Goal: Find specific page/section: Find specific page/section

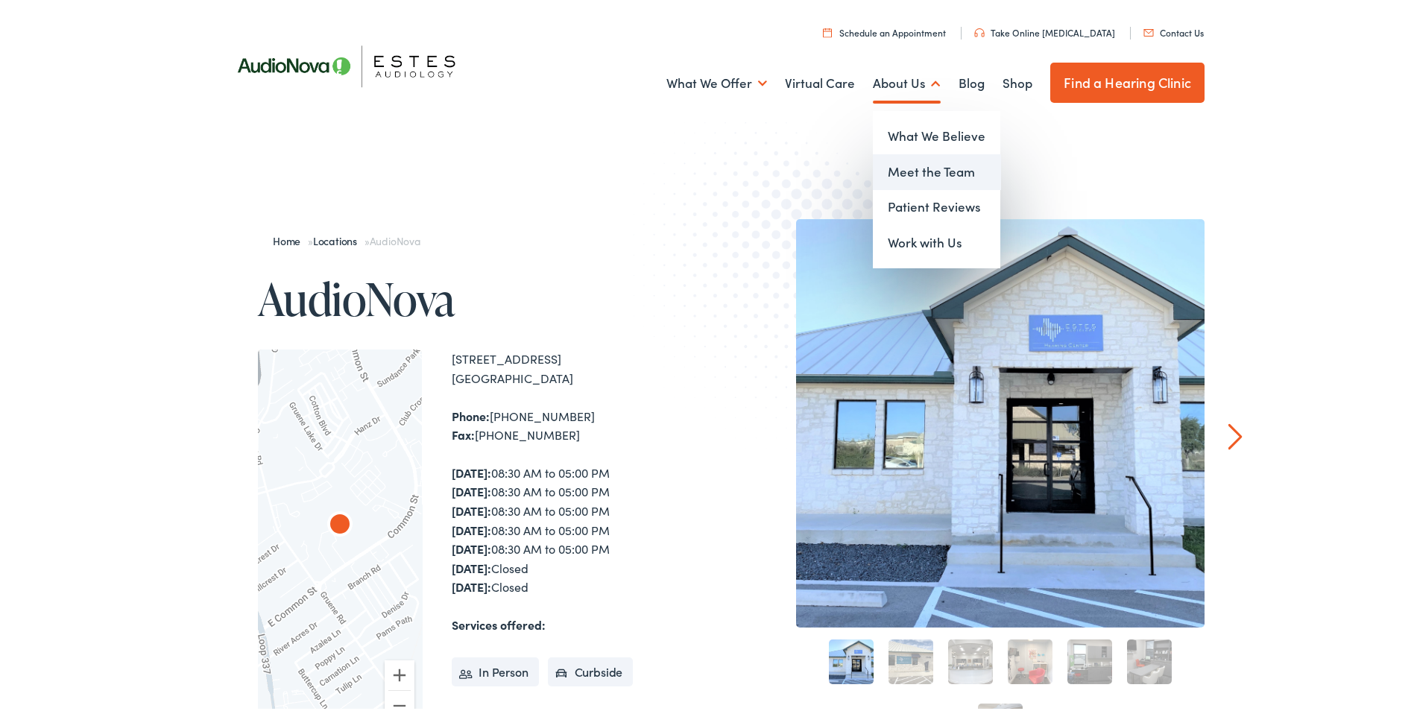
click at [910, 166] on link "Meet the Team" at bounding box center [936, 169] width 127 height 36
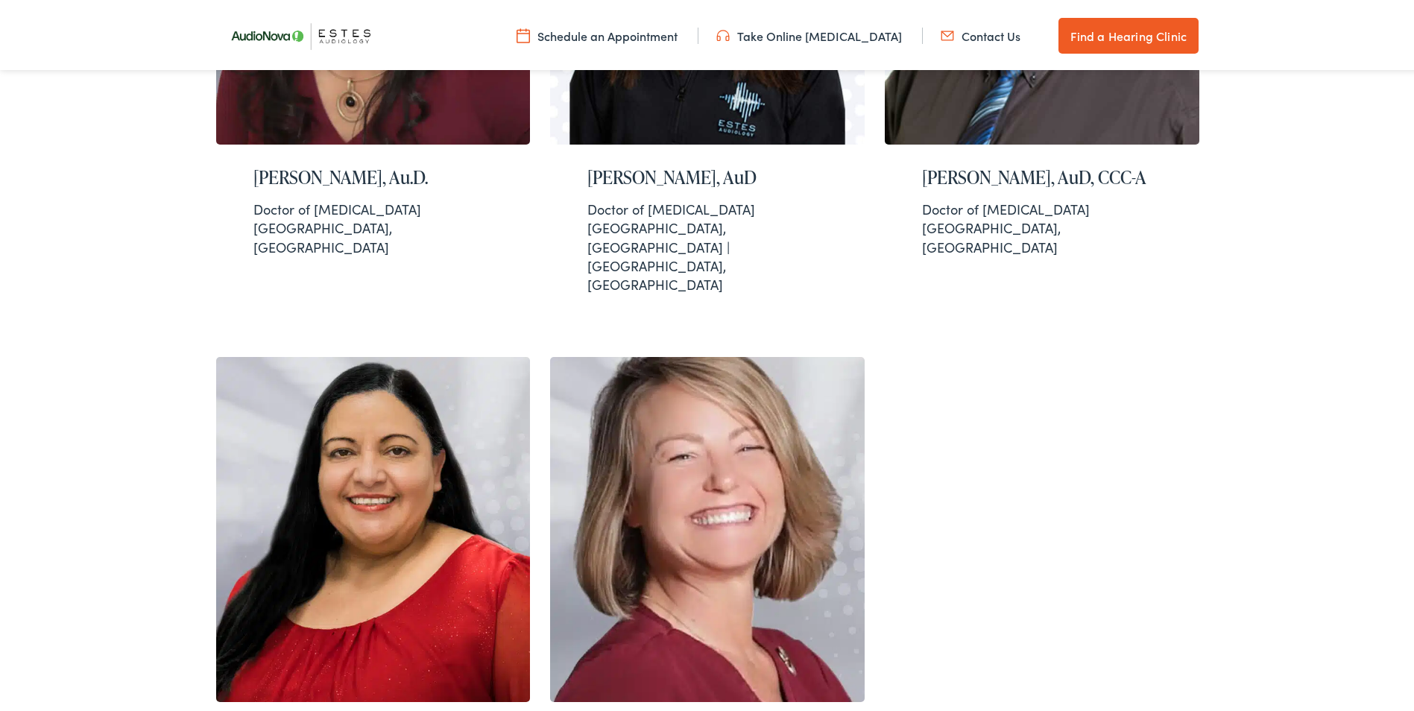
scroll to position [1341, 0]
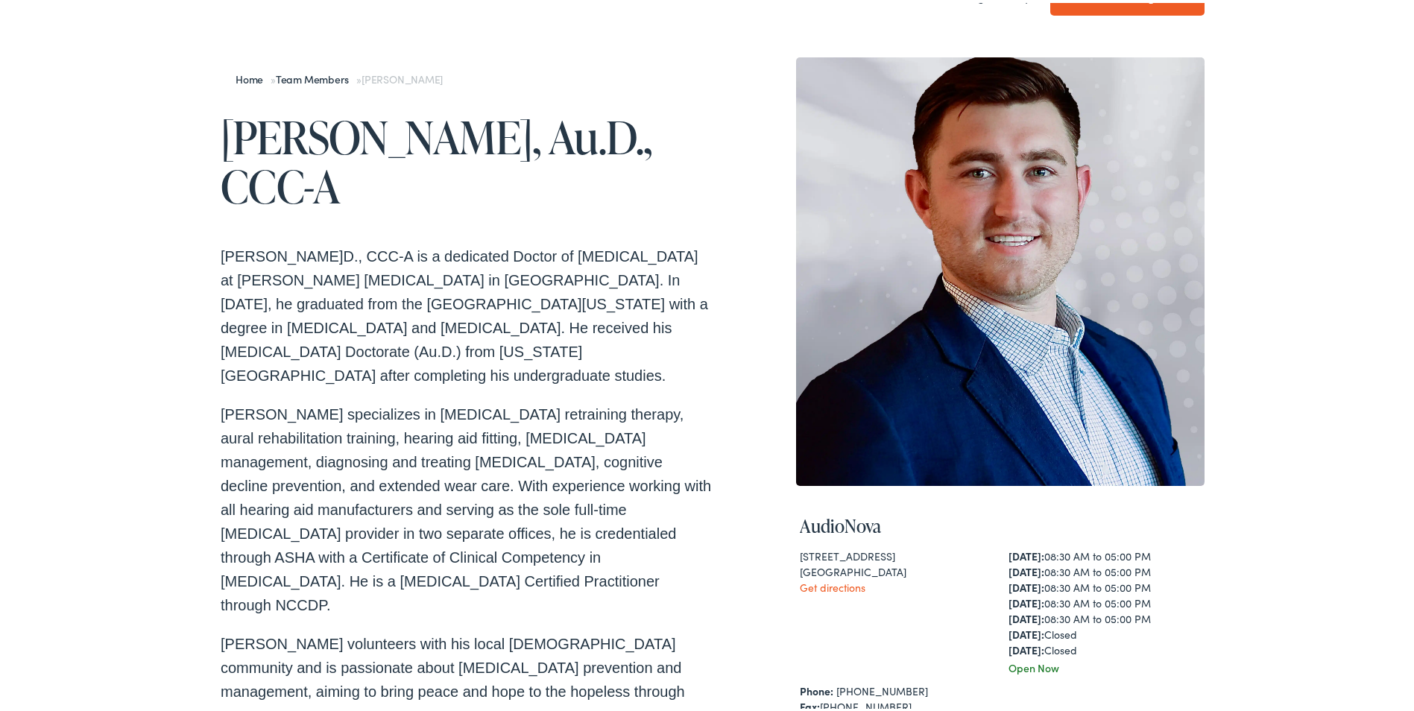
scroll to position [75, 0]
